Goal: Task Accomplishment & Management: Use online tool/utility

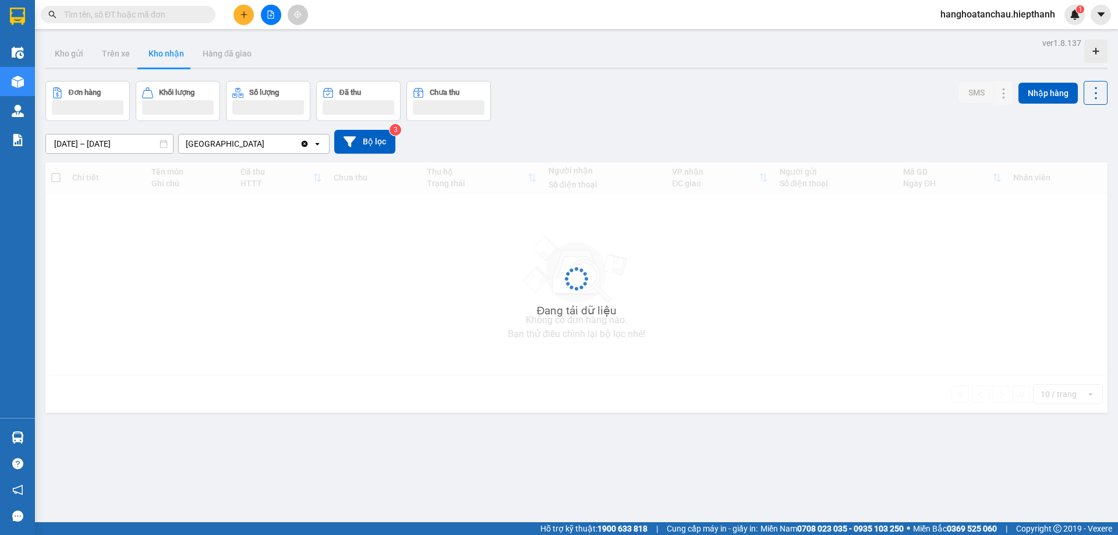
click at [180, 17] on input "text" at bounding box center [132, 14] width 137 height 13
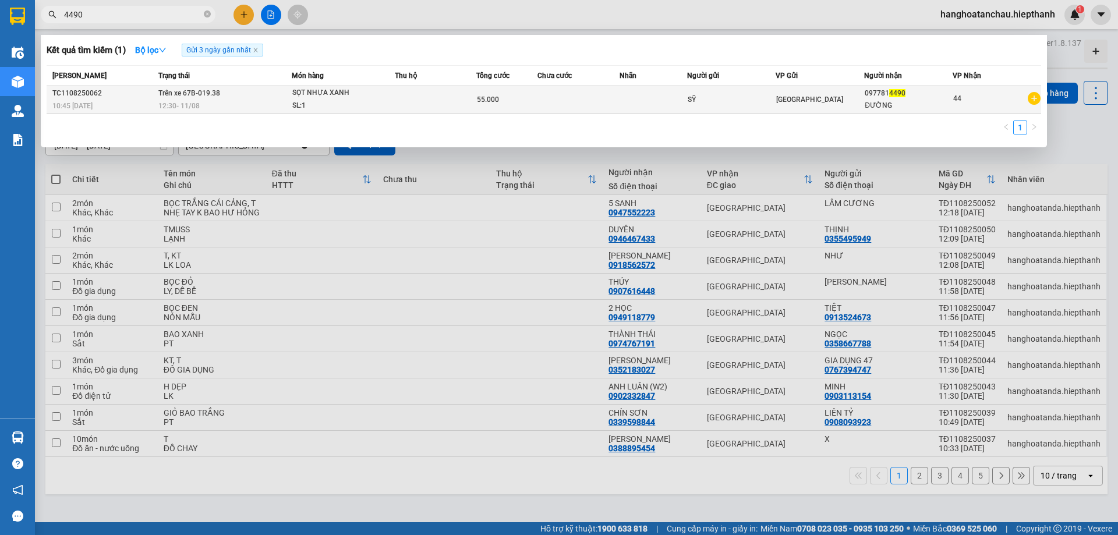
type input "4490"
click at [495, 97] on span "55.000" at bounding box center [488, 99] width 22 height 8
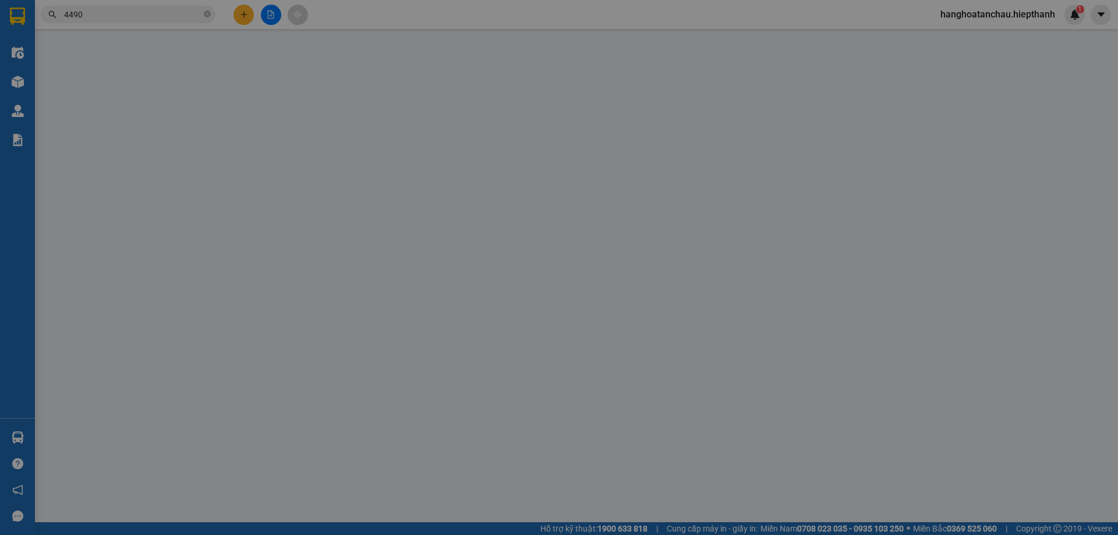
type input "0977814490"
type input "55.000"
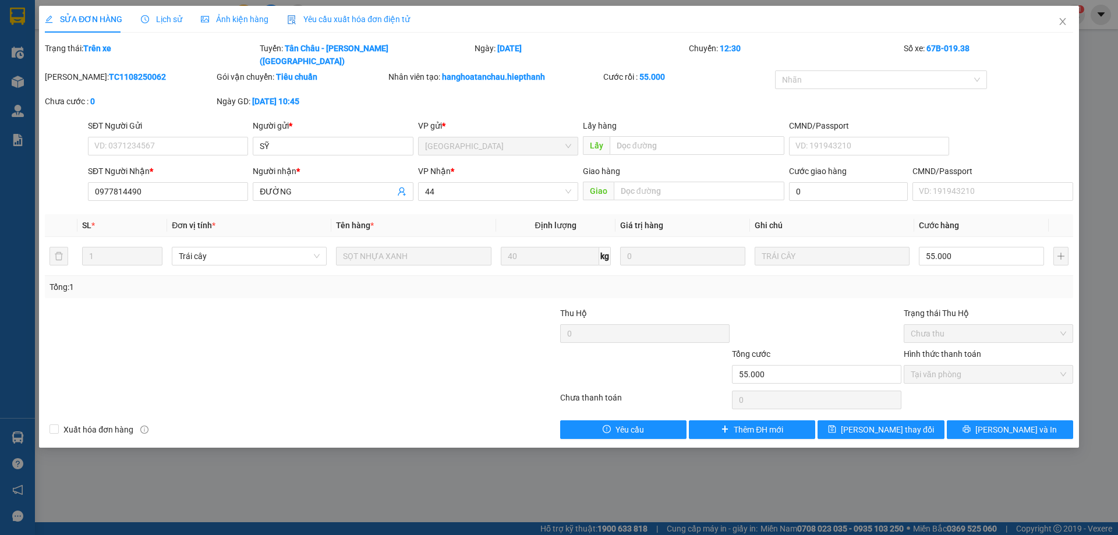
drag, startPoint x: 1006, startPoint y: 108, endPoint x: 986, endPoint y: 125, distance: 26.5
click at [1004, 119] on div "SĐT Người Gửi VD: 0371234567 Người gửi * SỸ VP gửi * [GEOGRAPHIC_DATA] Lấy hàng…" at bounding box center [581, 139] width 990 height 41
click at [1062, 20] on icon "close" at bounding box center [1062, 21] width 9 height 9
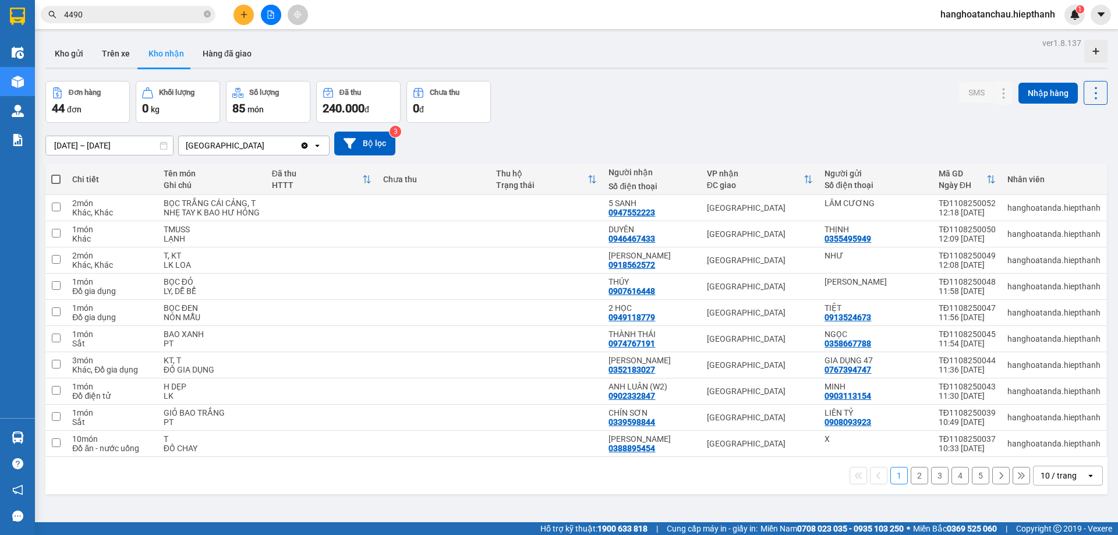
click at [778, 112] on div "Đơn hàng 44 đơn Khối lượng 0 kg Số lượng 85 món Đã thu 240.000 đ Chưa thu 0 đ S…" at bounding box center [576, 102] width 1062 height 42
